Goal: Use online tool/utility: Utilize a website feature to perform a specific function

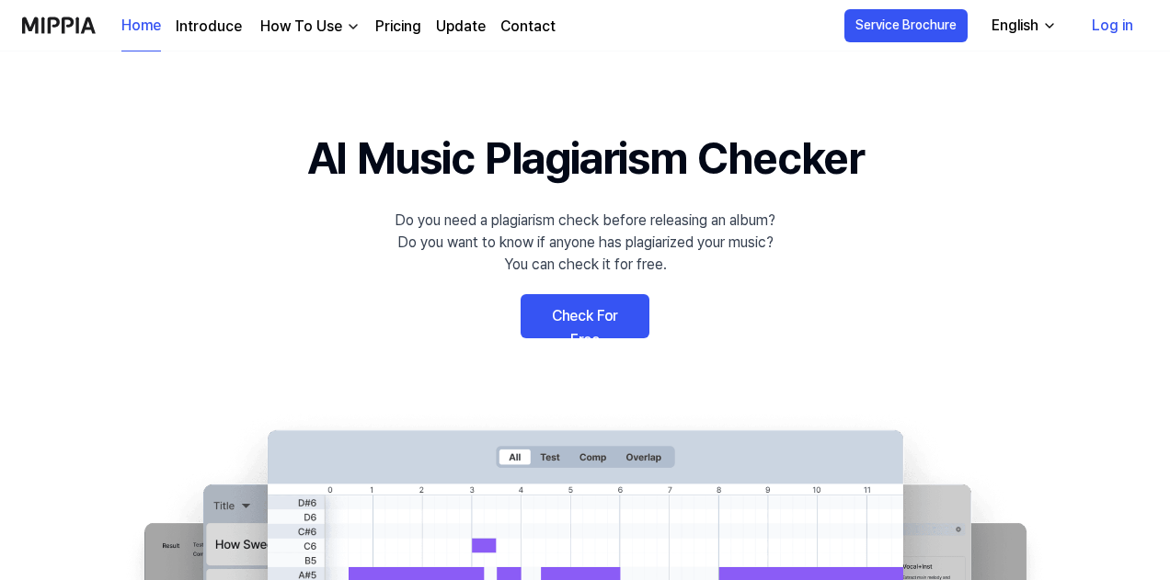
click at [392, 38] on div "Home Introduce How To Use Pricing Update Contact" at bounding box center [338, 25] width 434 height 51
click at [399, 28] on link "Pricing" at bounding box center [398, 27] width 46 height 22
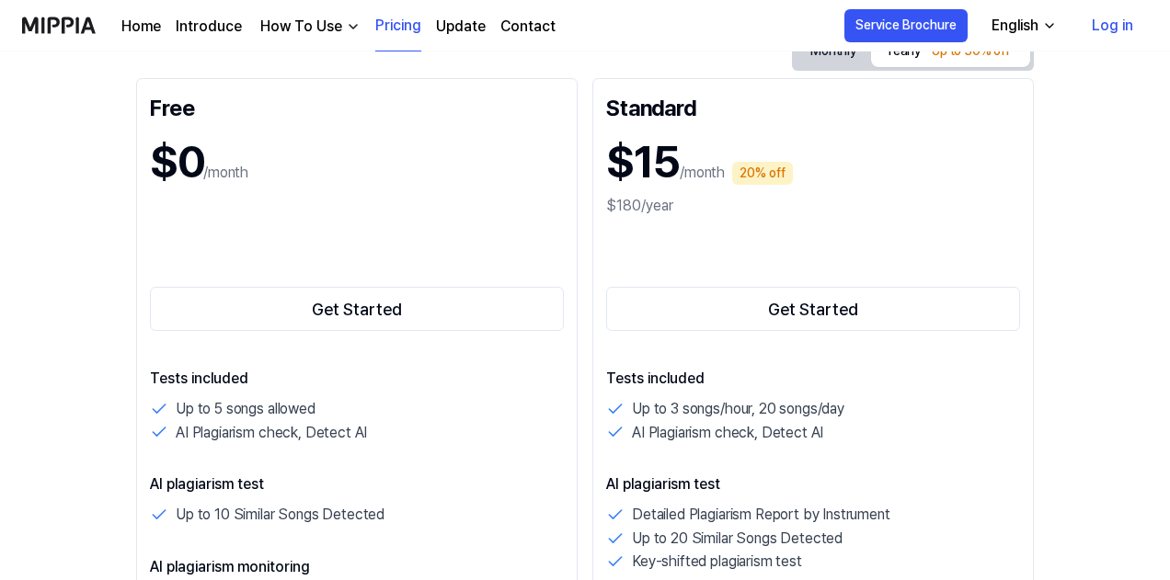
scroll to position [114, 0]
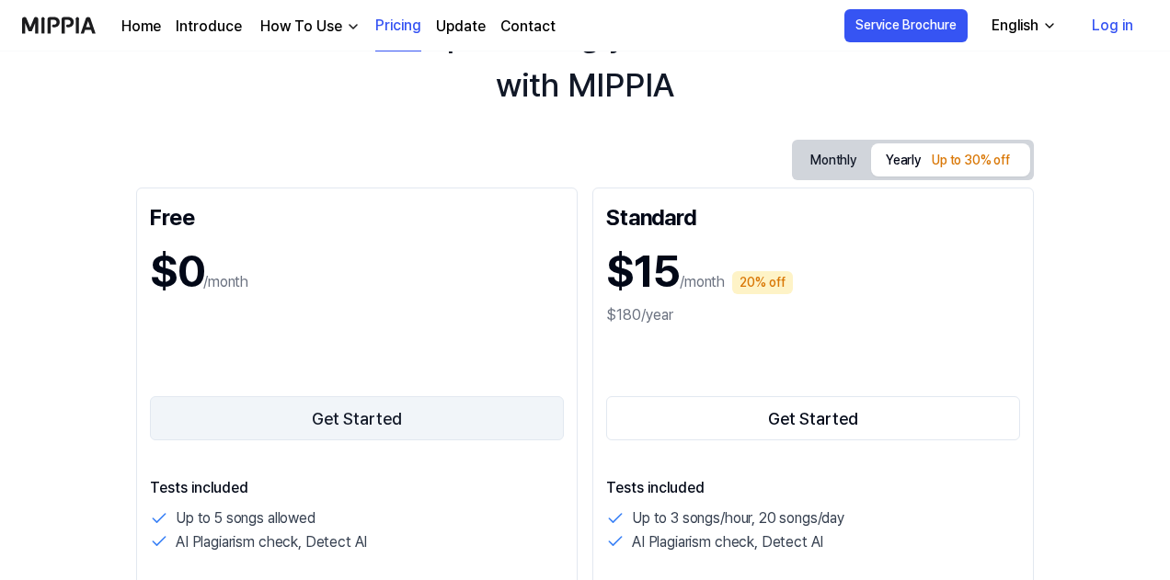
click at [390, 422] on button "Get Started" at bounding box center [357, 418] width 414 height 44
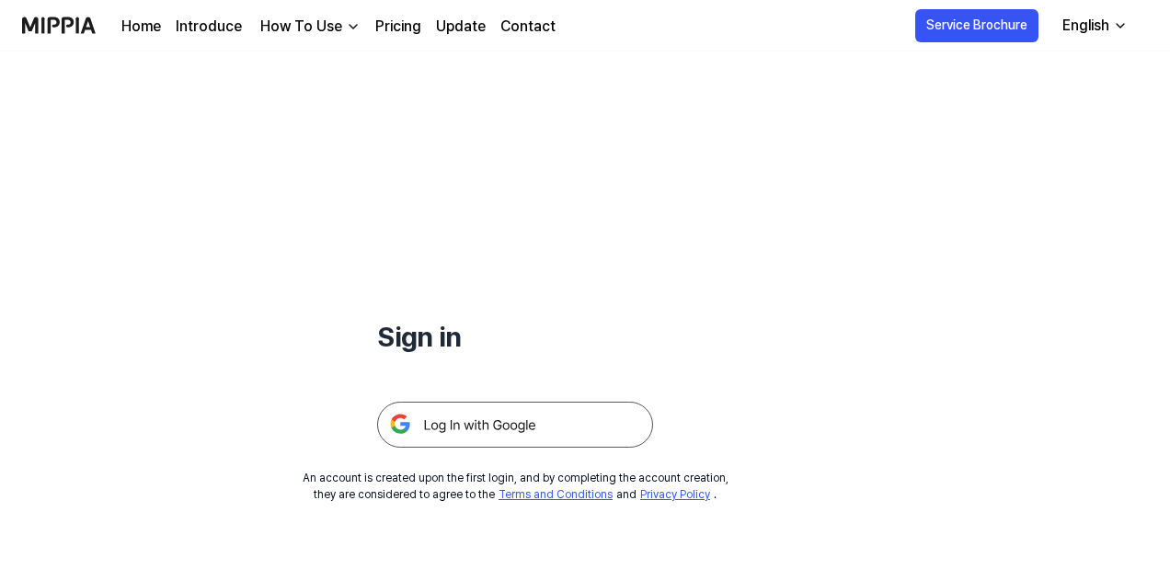
click at [581, 427] on img at bounding box center [515, 425] width 276 height 46
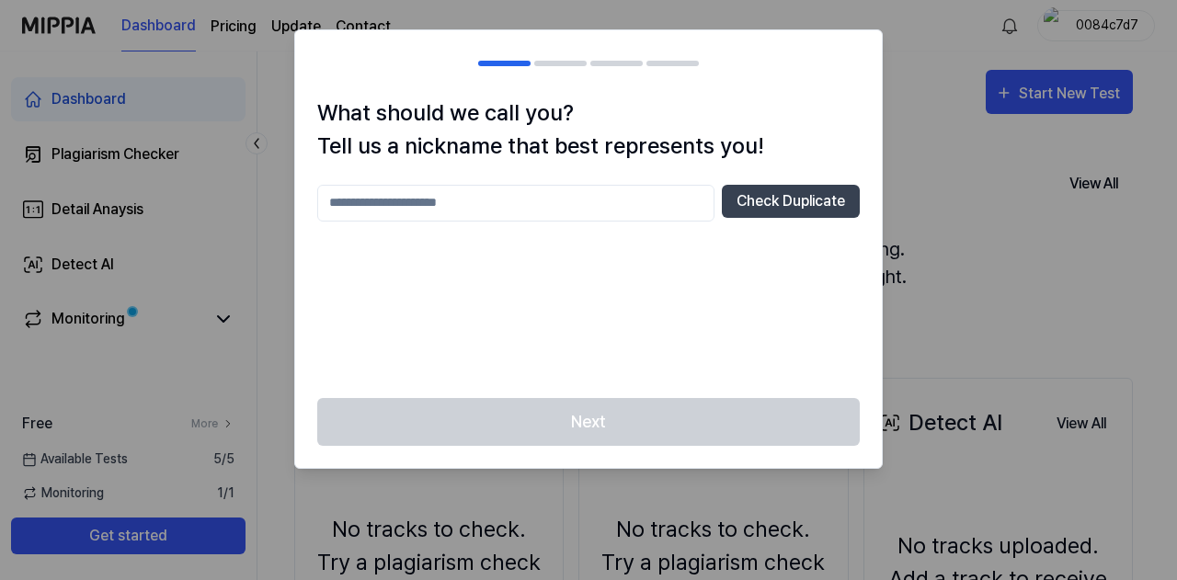
click at [621, 189] on input "text" at bounding box center [515, 203] width 397 height 37
type input "*****"
click at [762, 201] on button "Check Duplicate" at bounding box center [791, 201] width 138 height 33
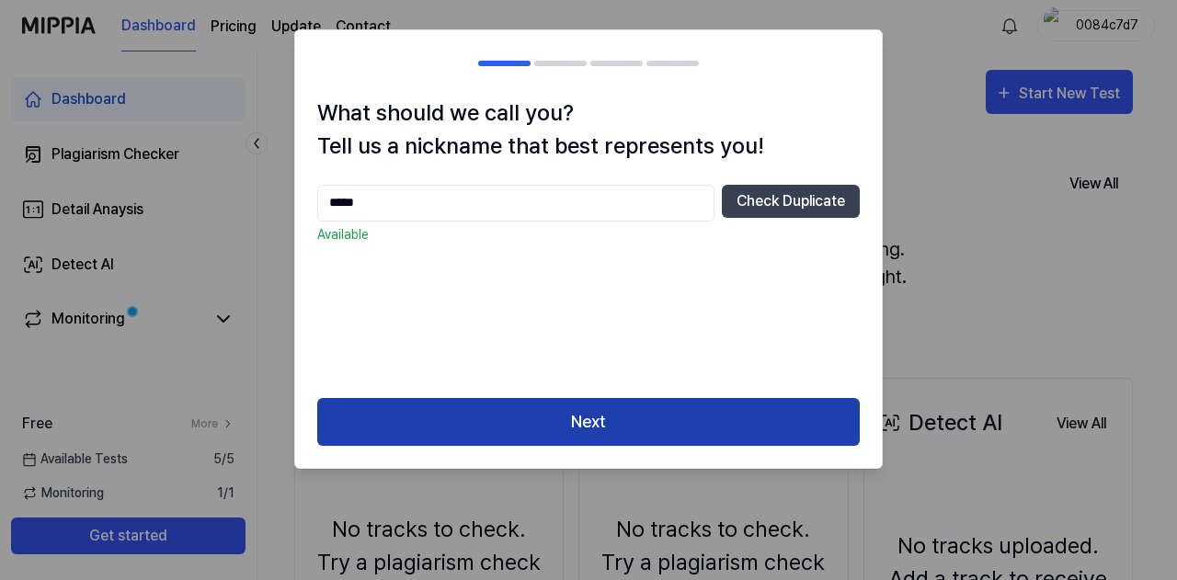
click at [666, 422] on button "Next" at bounding box center [588, 422] width 543 height 49
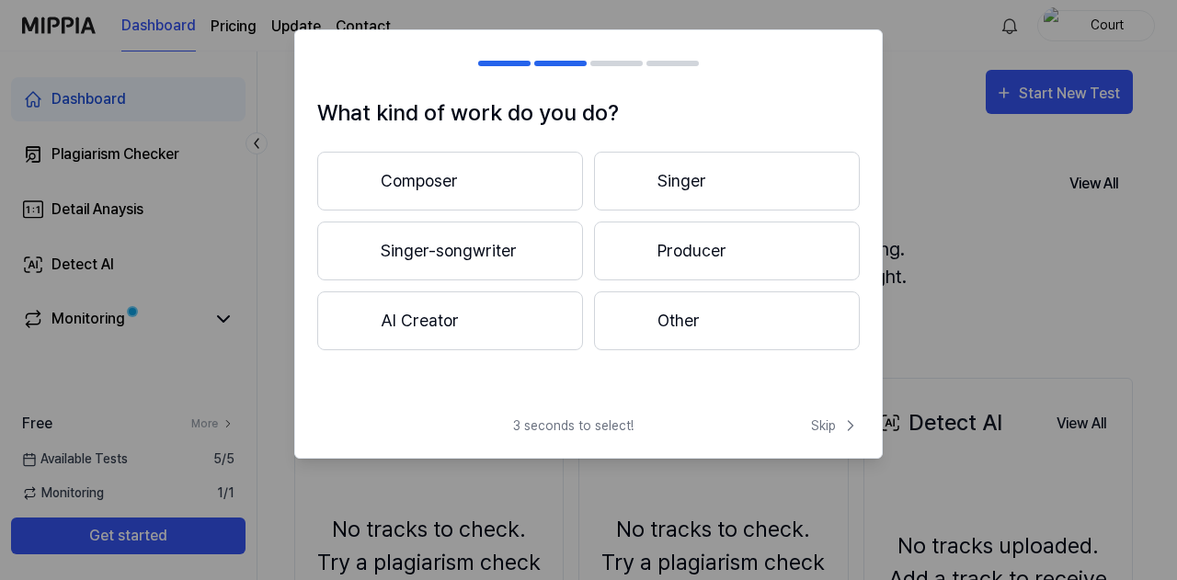
click at [532, 251] on button "Singer-songwriter" at bounding box center [450, 251] width 266 height 59
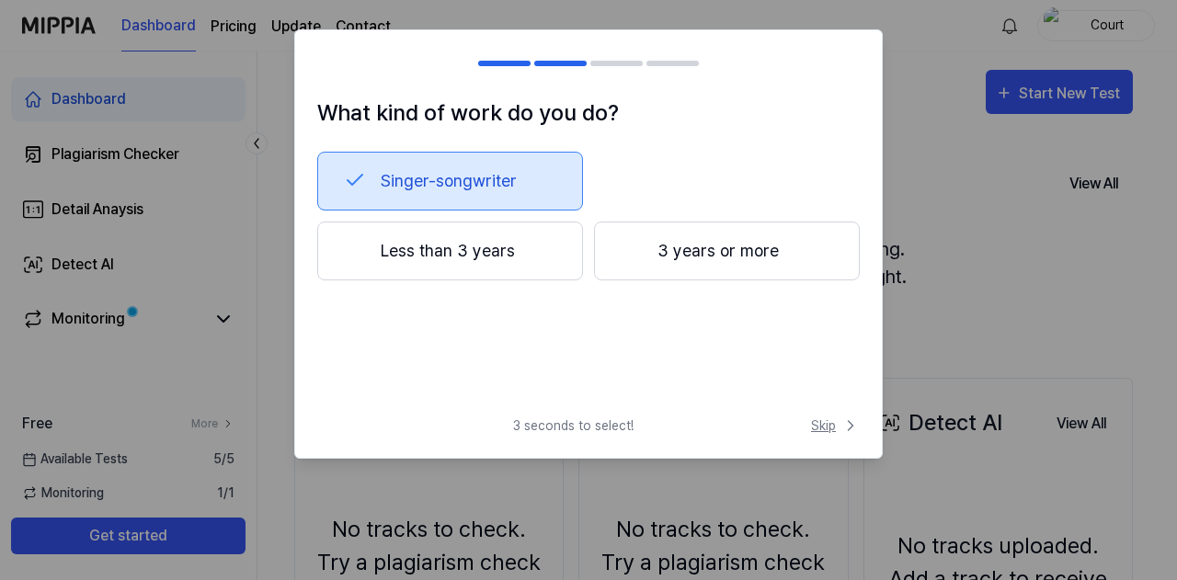
click at [820, 423] on span "Skip" at bounding box center [835, 426] width 49 height 19
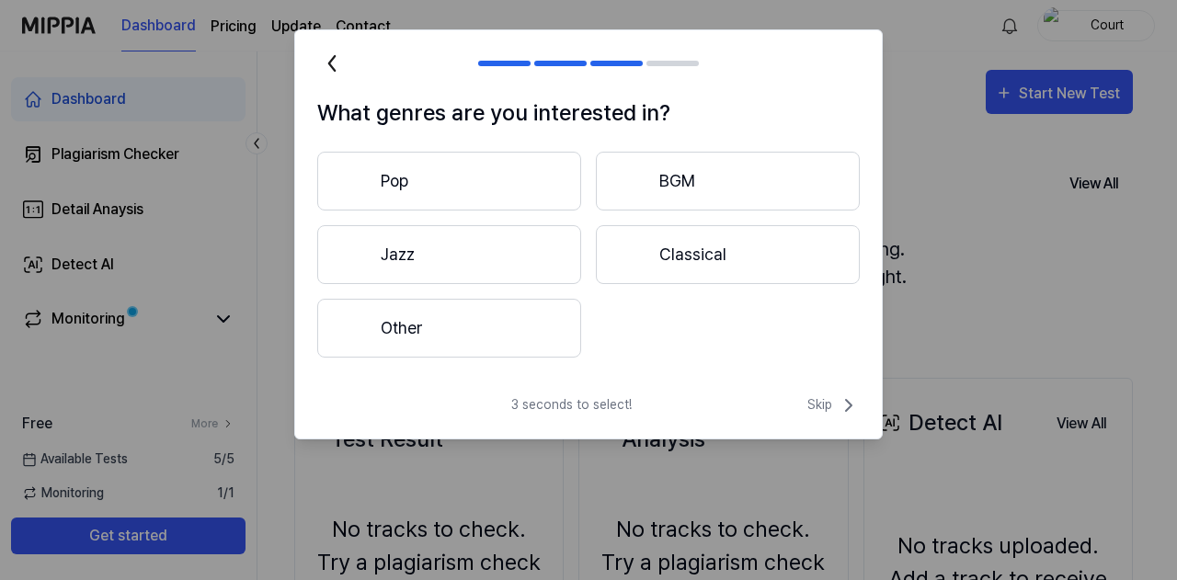
click at [532, 190] on button "Pop" at bounding box center [449, 181] width 264 height 59
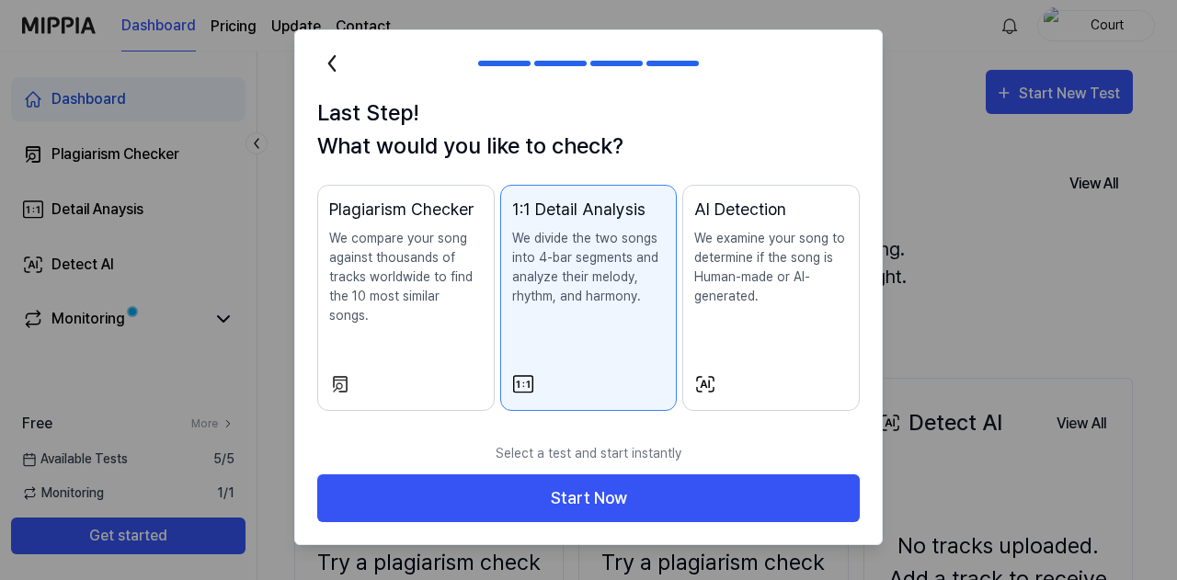
click at [370, 220] on div "Plagiarism Checker" at bounding box center [406, 209] width 154 height 25
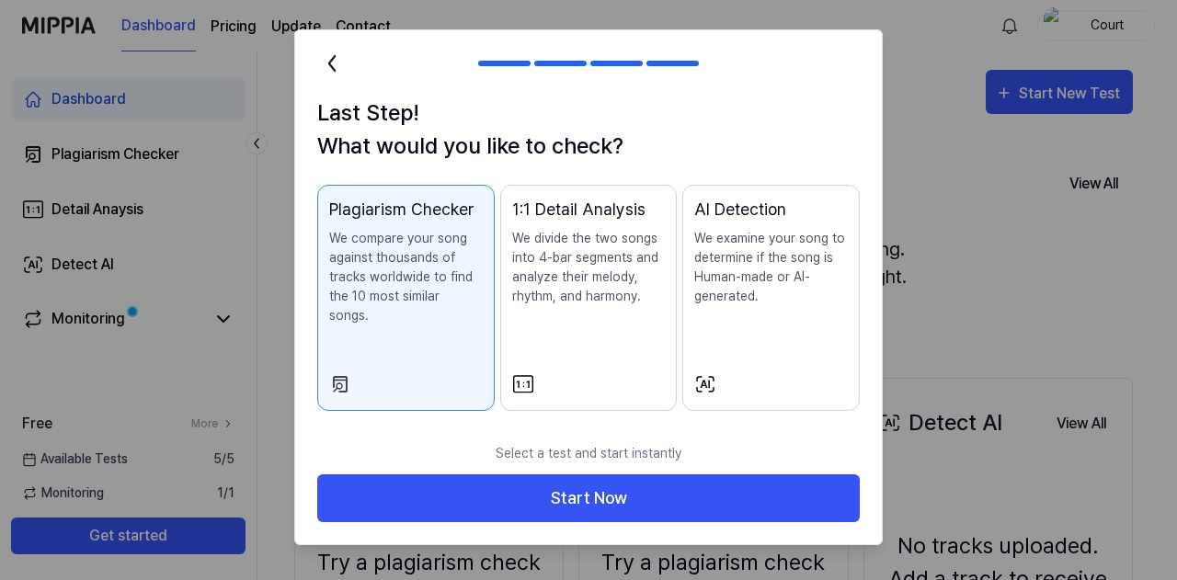
click at [617, 345] on button "1:1 Detail Analysis We divide the two songs into 4-bar segments and analyze the…" at bounding box center [588, 298] width 177 height 226
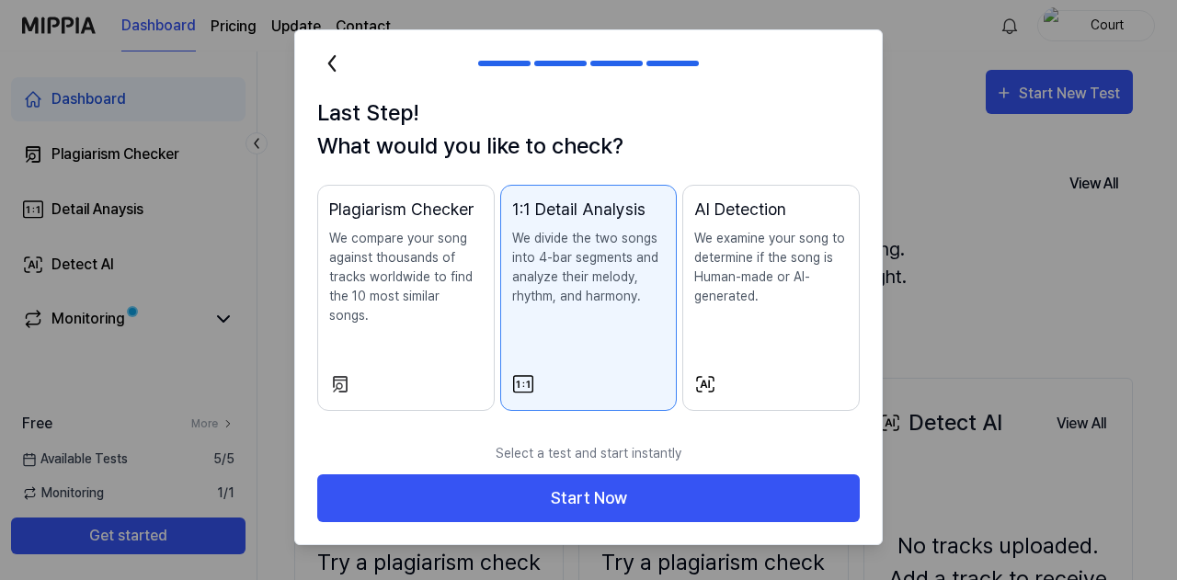
click at [462, 315] on div "Plagiarism Checker We compare your song against thousands of tracks worldwide t…" at bounding box center [406, 280] width 154 height 166
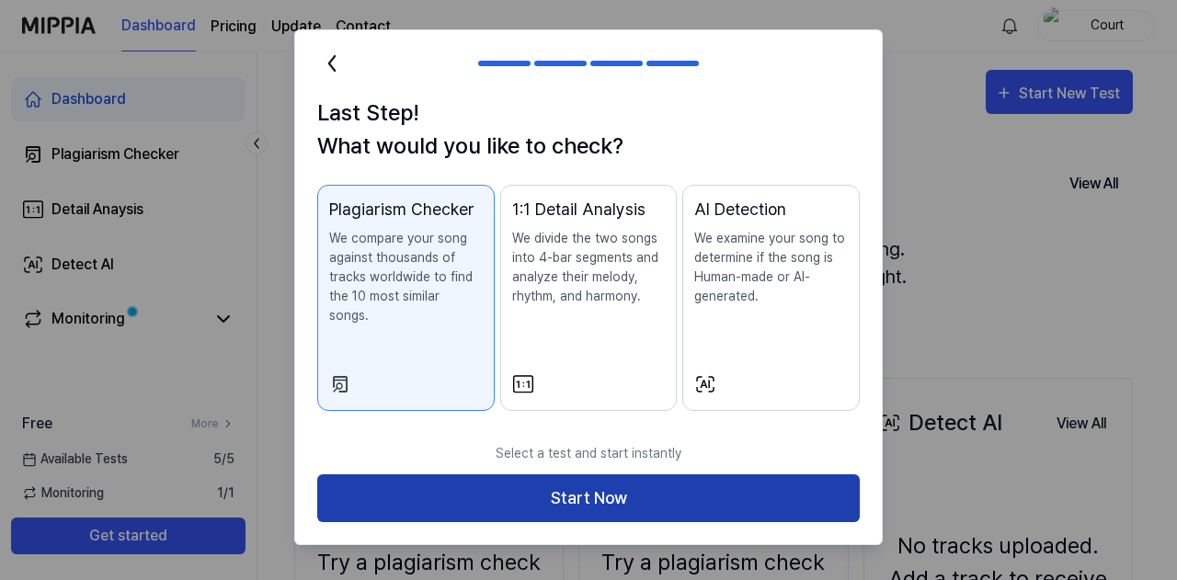
click at [535, 474] on button "Start Now" at bounding box center [588, 498] width 543 height 49
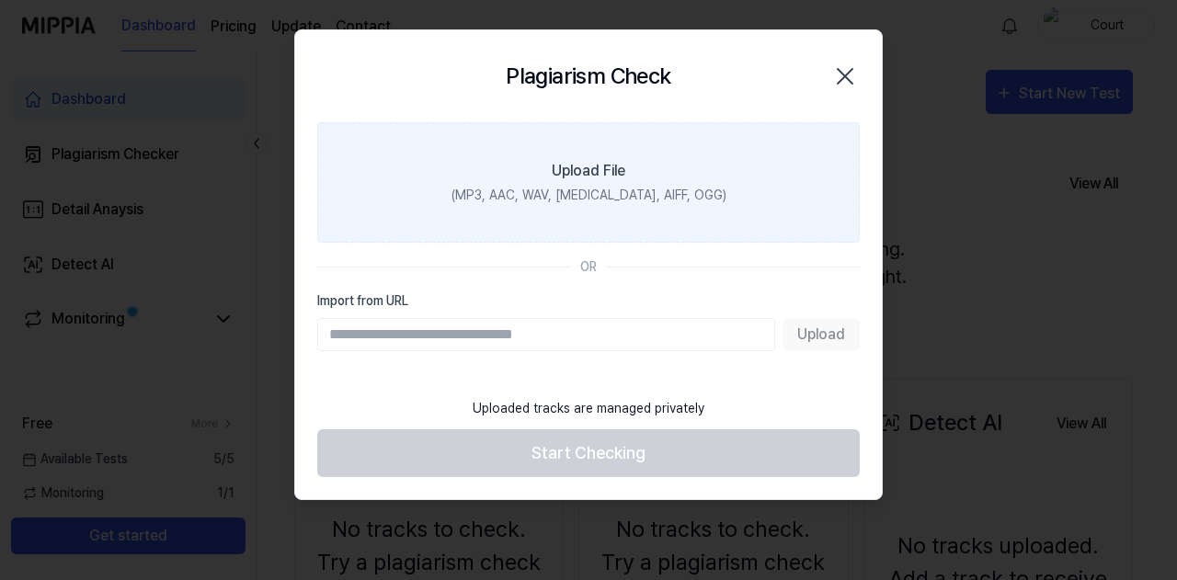
click at [441, 67] on div "Plagiarism Check Close" at bounding box center [588, 76] width 543 height 48
